Goal: Transaction & Acquisition: Purchase product/service

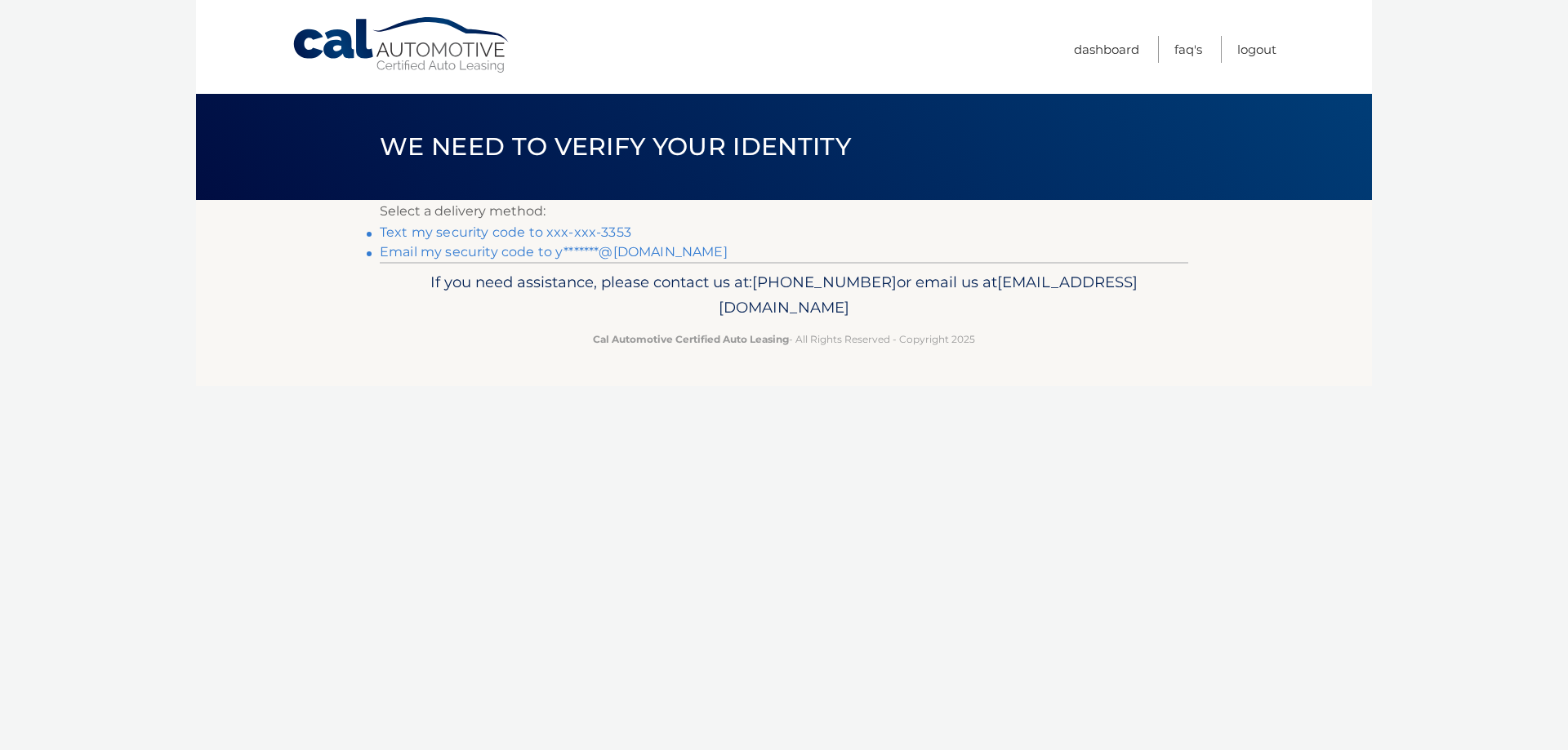
click at [583, 232] on link "Text my security code to xxx-xxx-3353" at bounding box center [506, 232] width 252 height 15
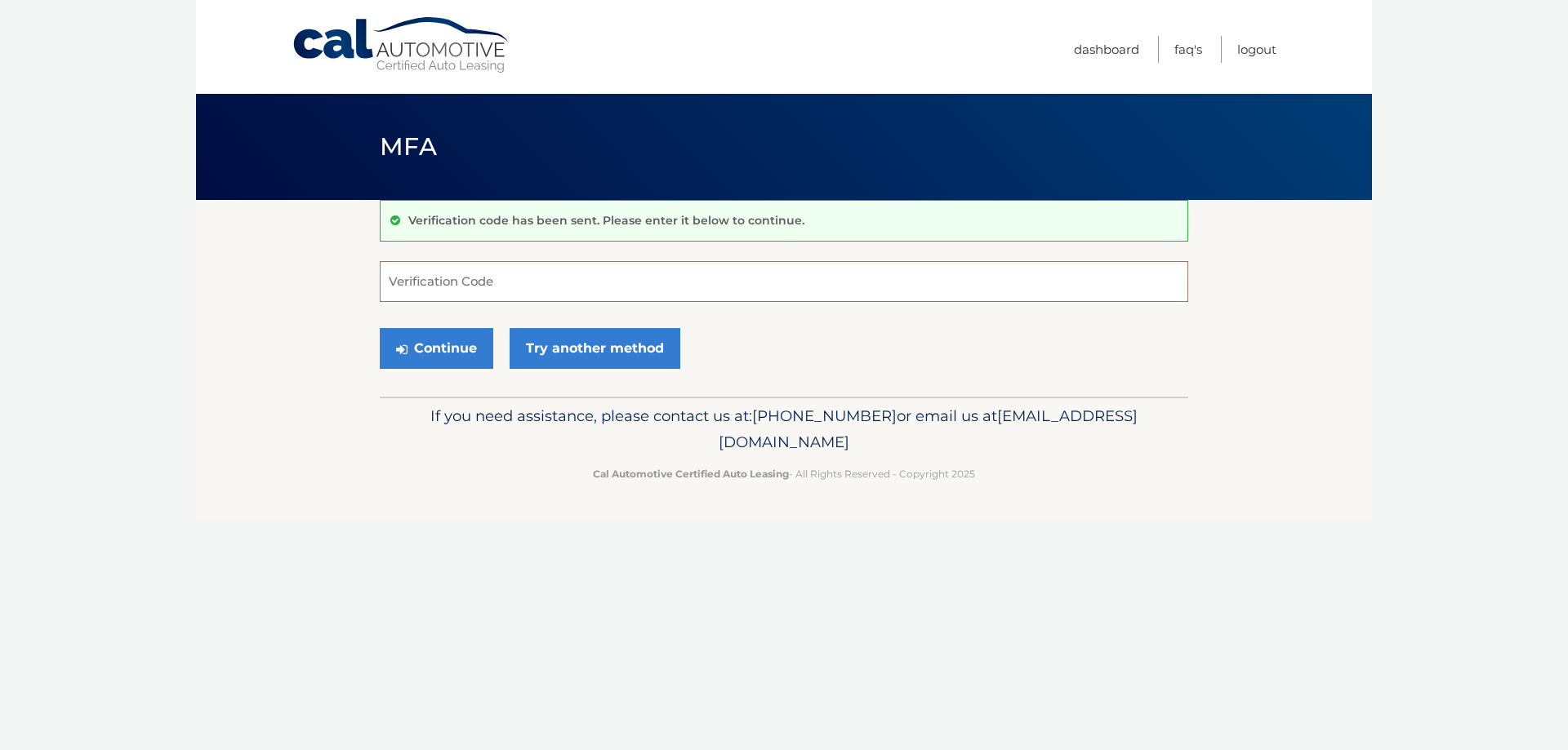
click at [511, 292] on input "Verification Code" at bounding box center [784, 281] width 809 height 41
click at [491, 276] on input "Verification Code" at bounding box center [784, 281] width 809 height 41
type input "263036"
click at [479, 344] on button "Continue" at bounding box center [437, 348] width 114 height 41
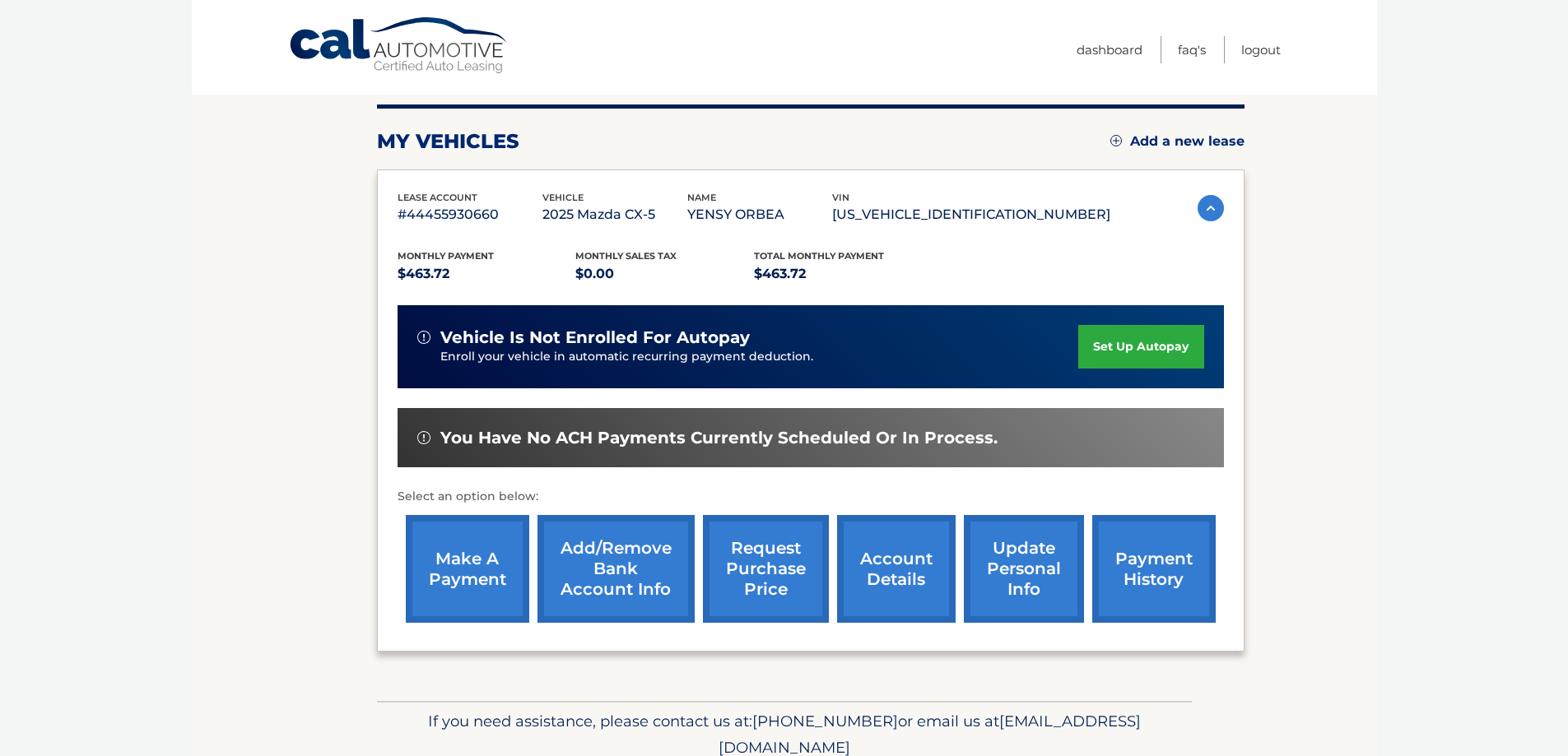
scroll to position [241, 0]
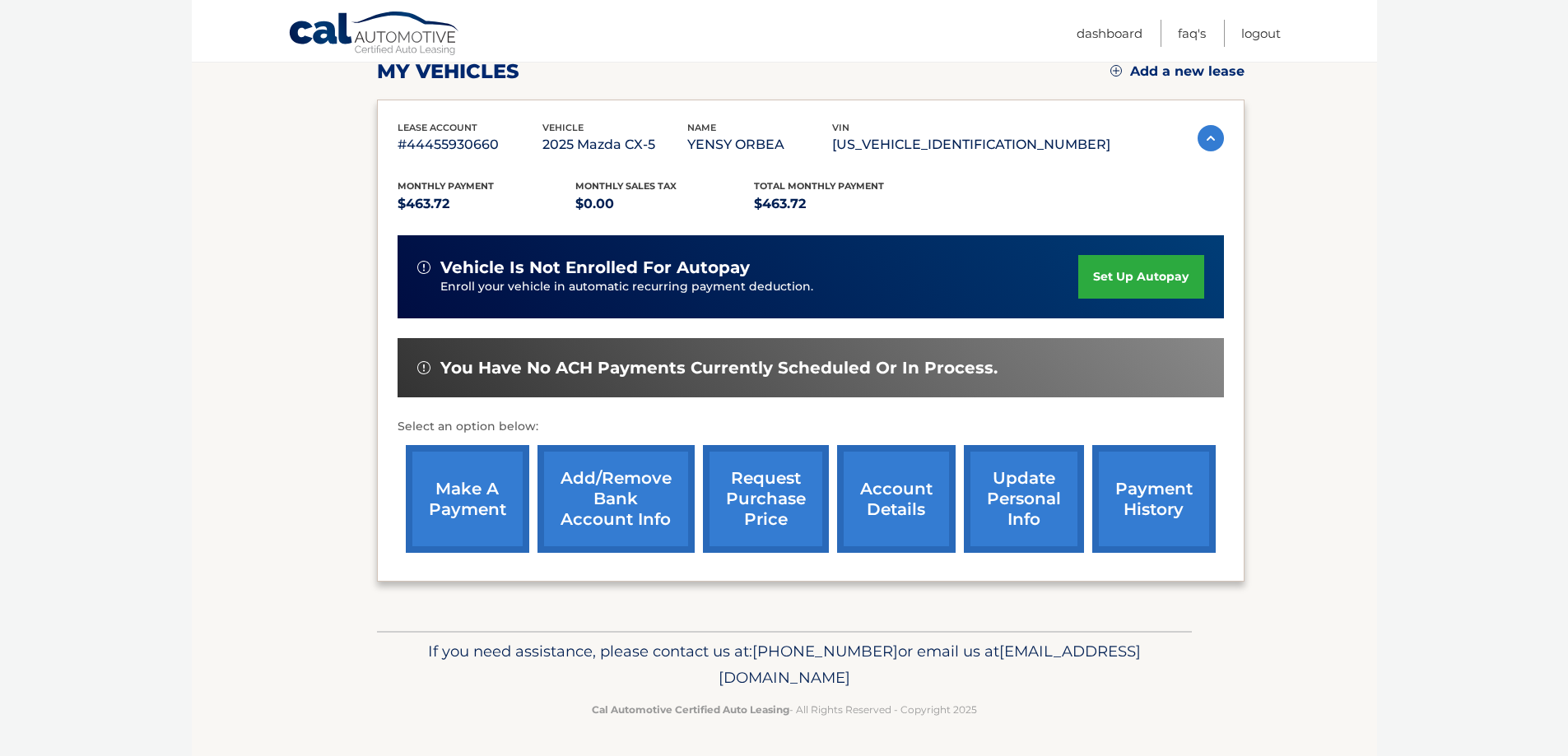
click at [466, 497] on link "make a payment" at bounding box center [467, 499] width 124 height 108
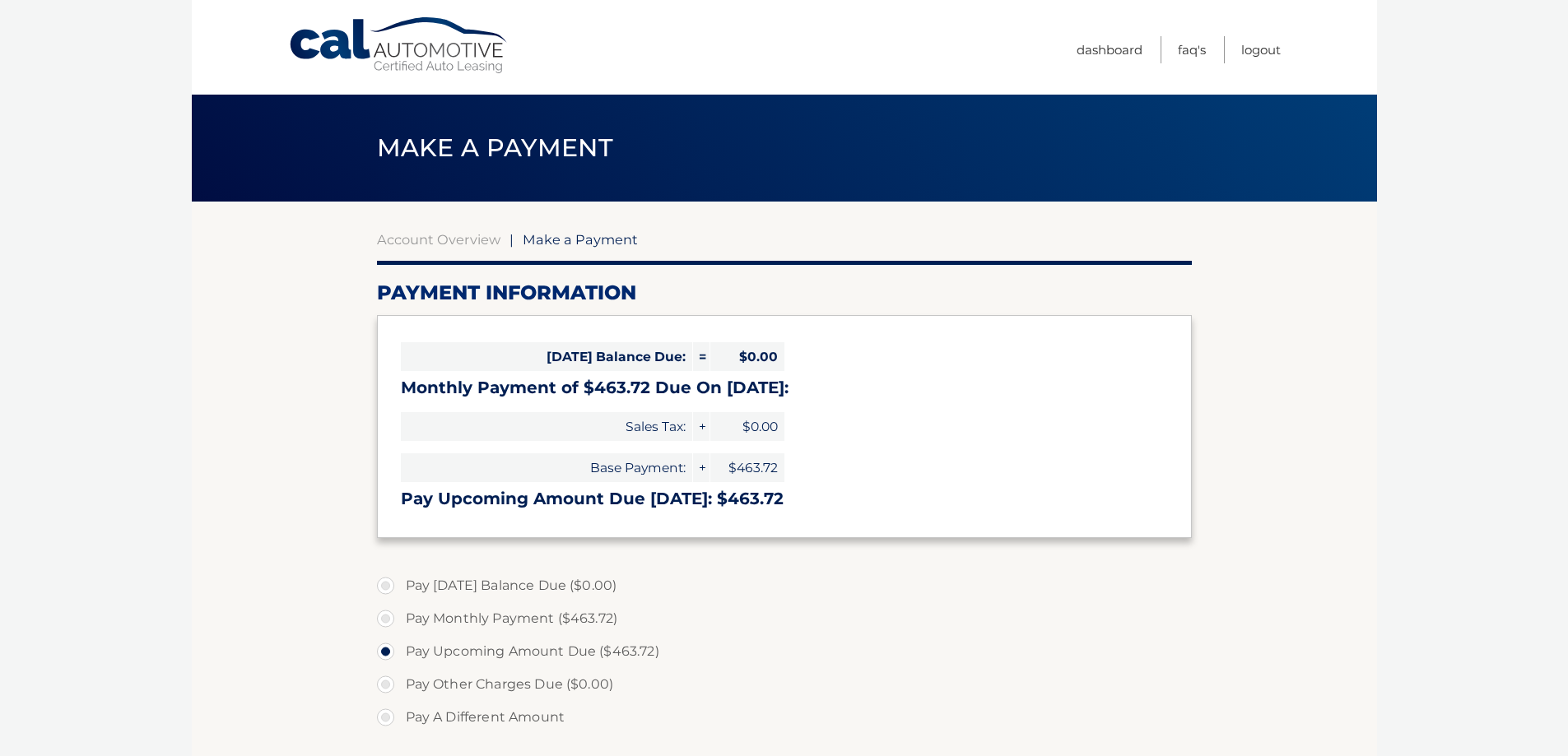
select select "OTg3NGQ4MmEtZjhiYy00OTIzLThhMGQtZGU1NjgxYjU2MjBh"
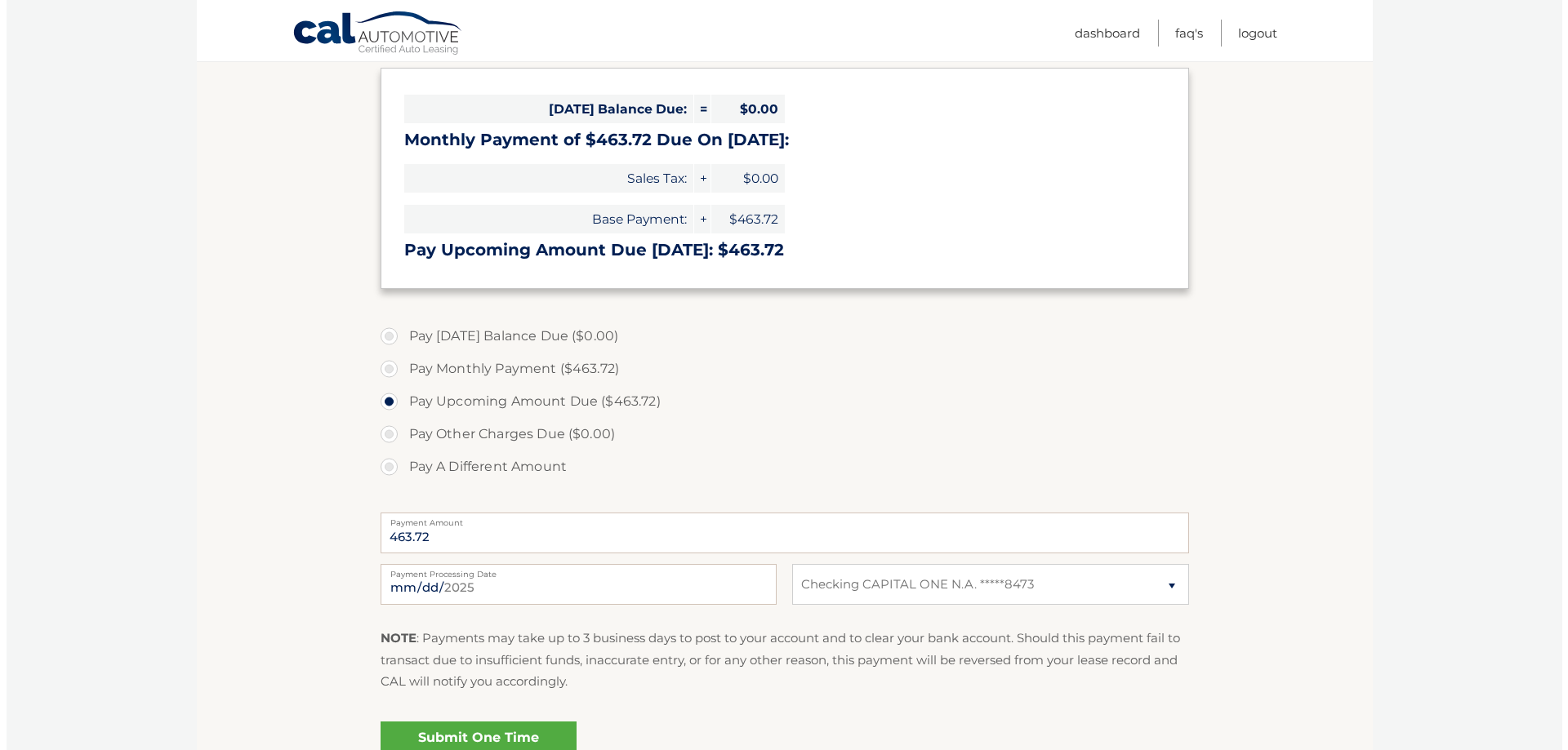
scroll to position [416, 0]
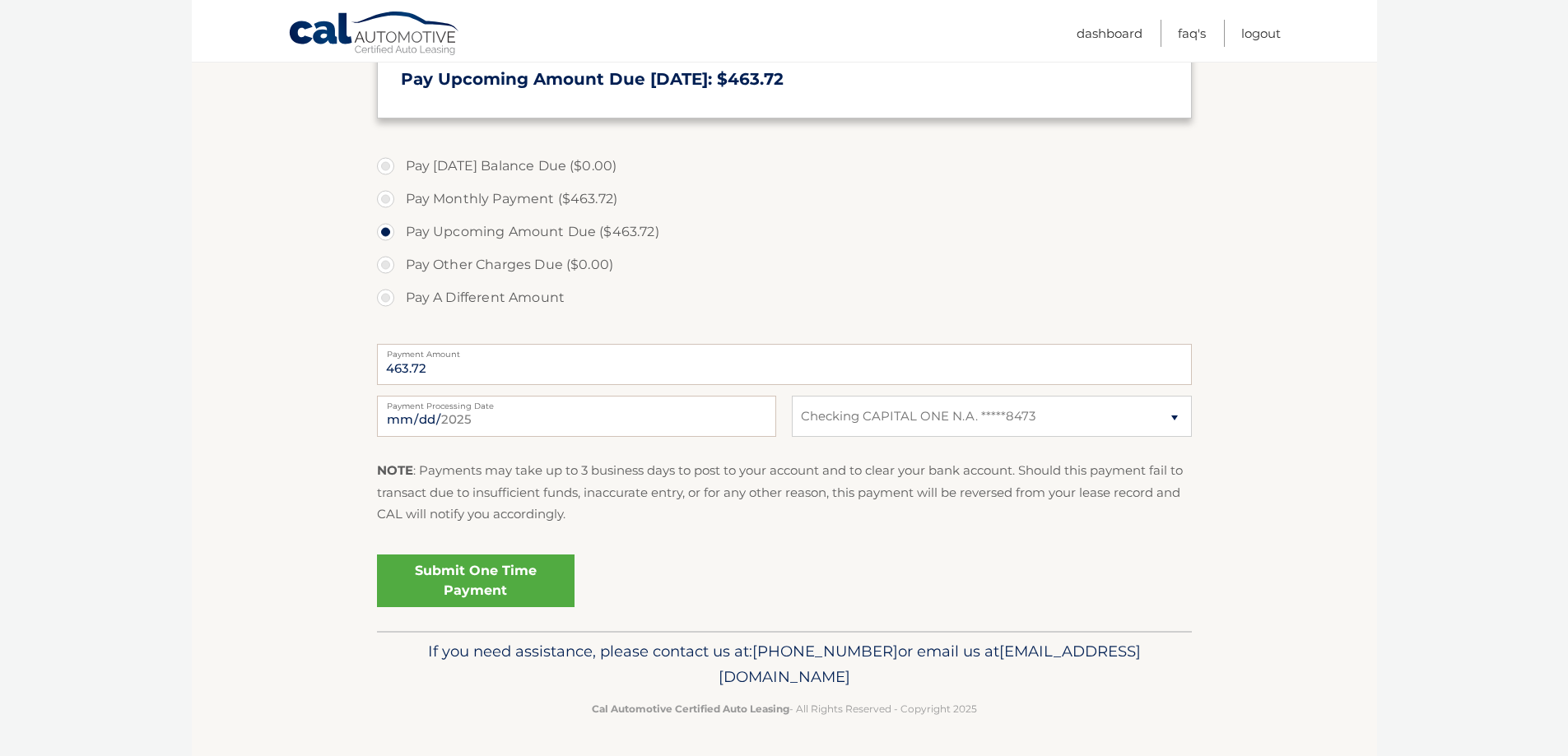
click at [532, 585] on link "Submit One Time Payment" at bounding box center [476, 580] width 198 height 52
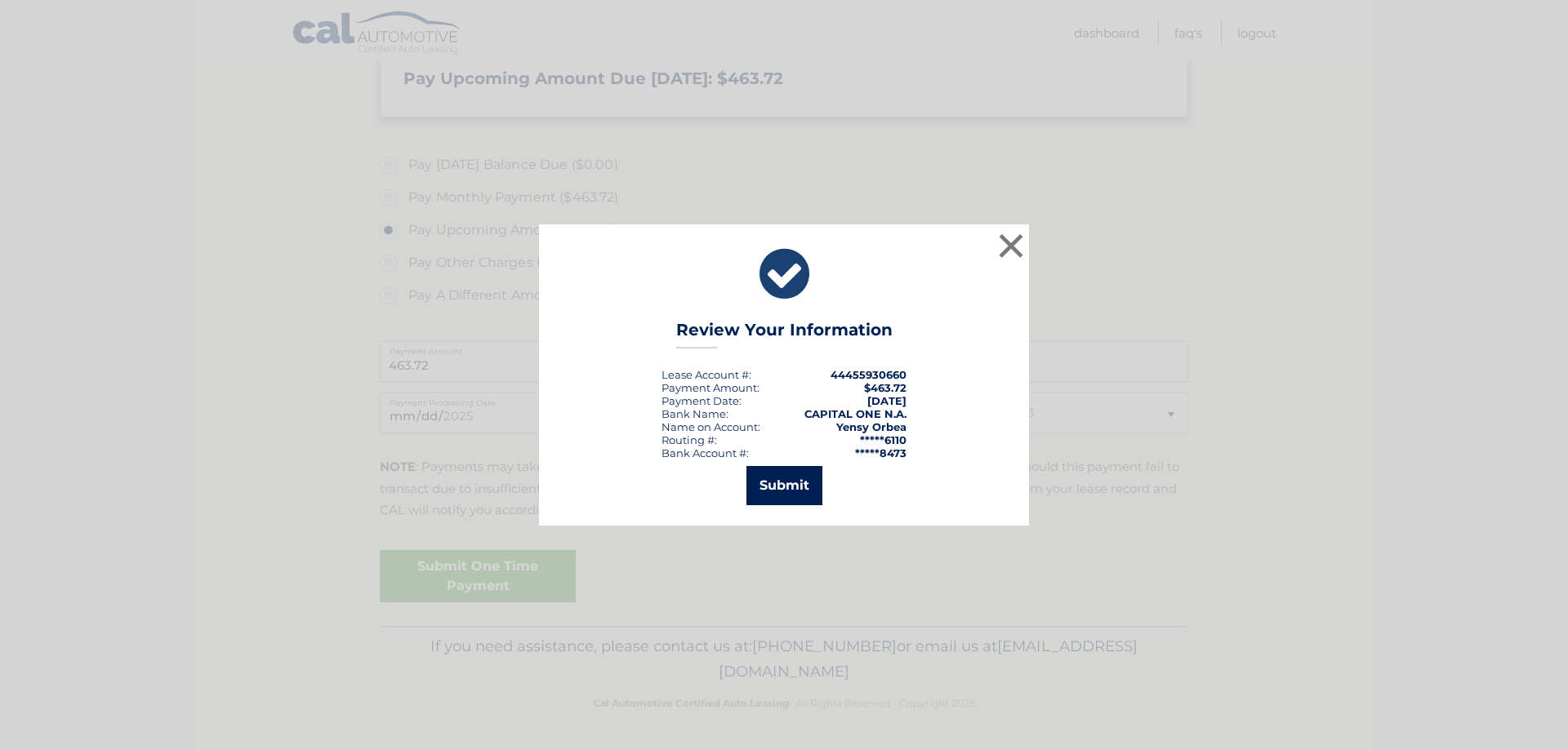
click at [819, 477] on button "Submit" at bounding box center [785, 485] width 76 height 39
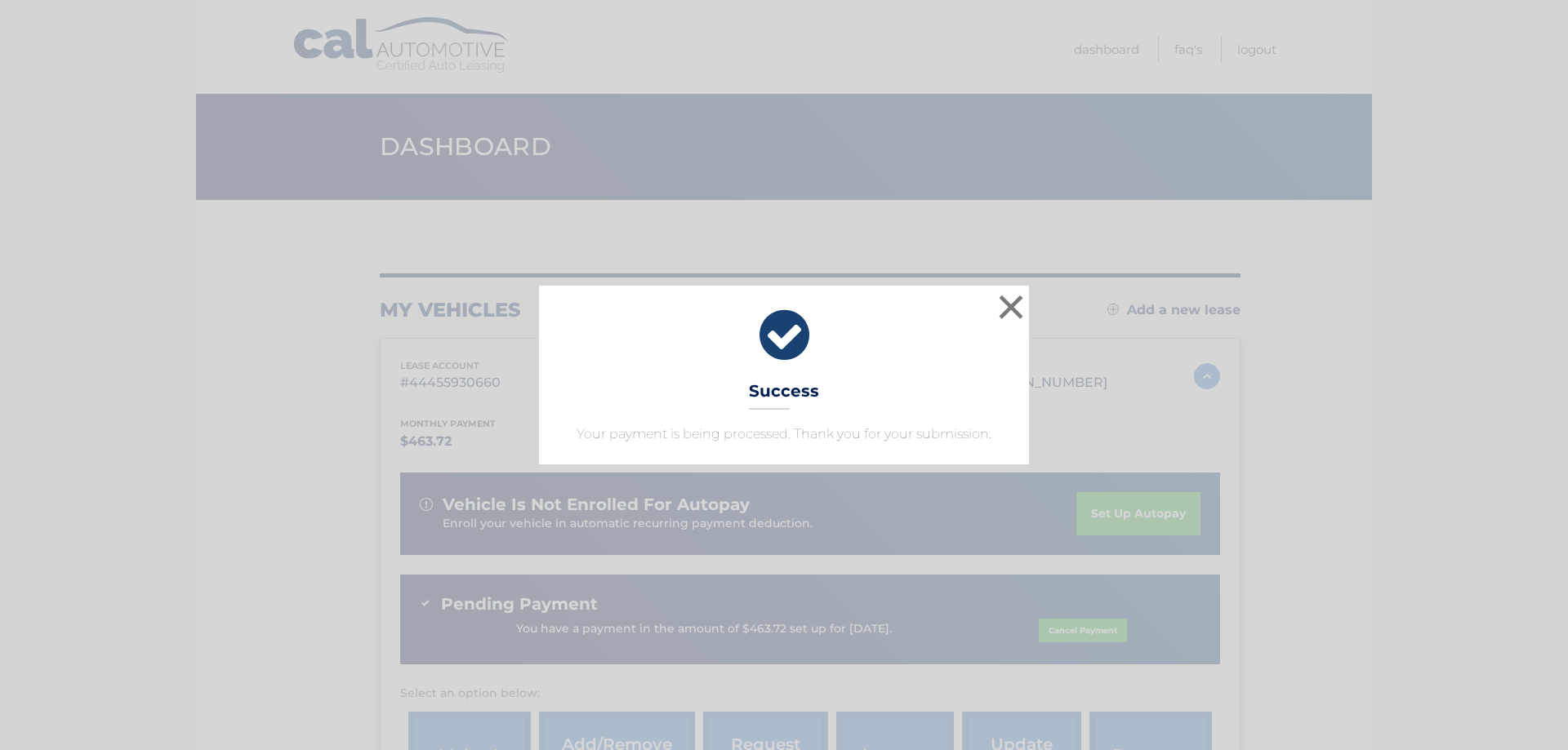
click at [1123, 403] on div "× Success Your payment is being processed. Thank you for your submission." at bounding box center [784, 375] width 1555 height 178
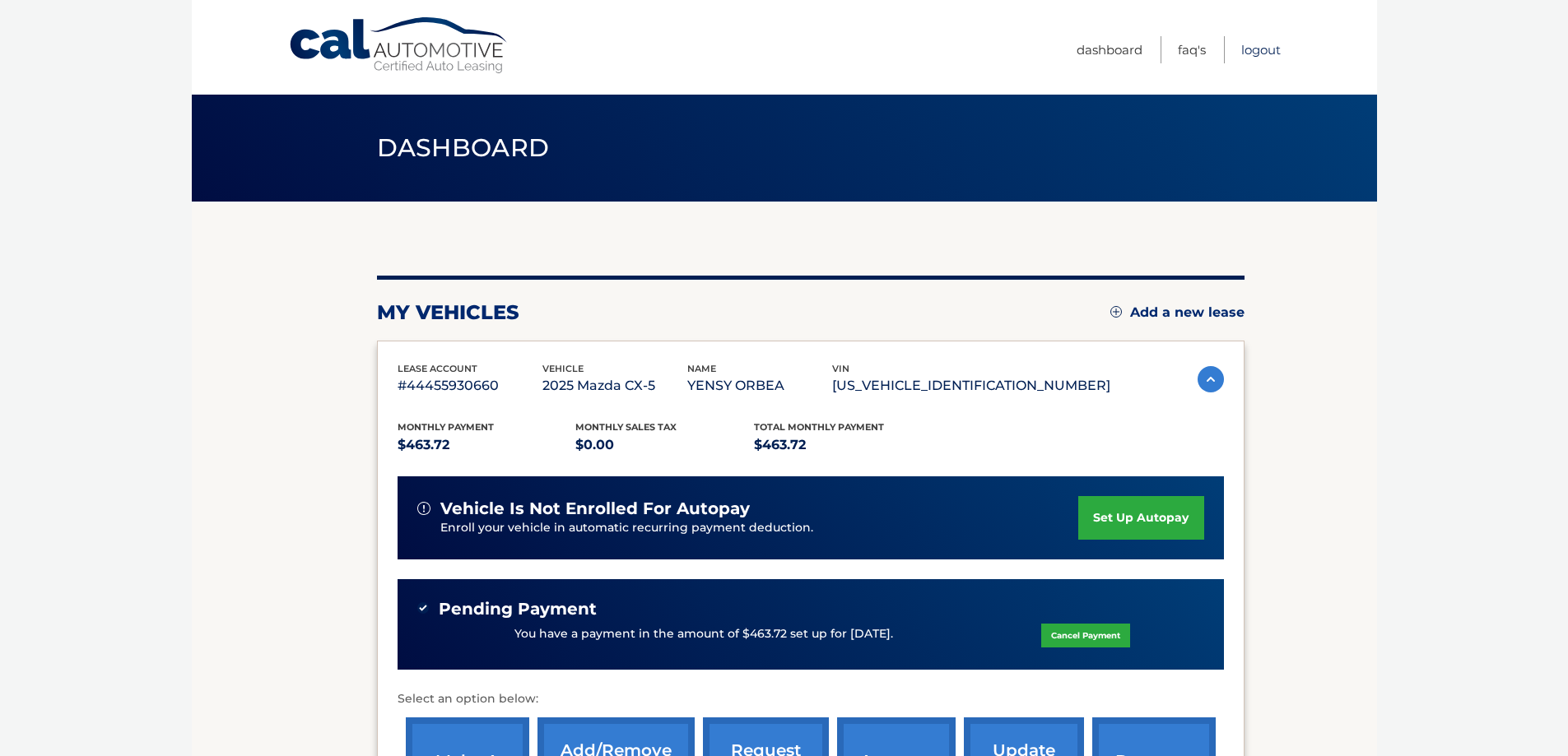
click at [1260, 51] on link "Logout" at bounding box center [1260, 50] width 39 height 27
